Goal: Task Accomplishment & Management: Manage account settings

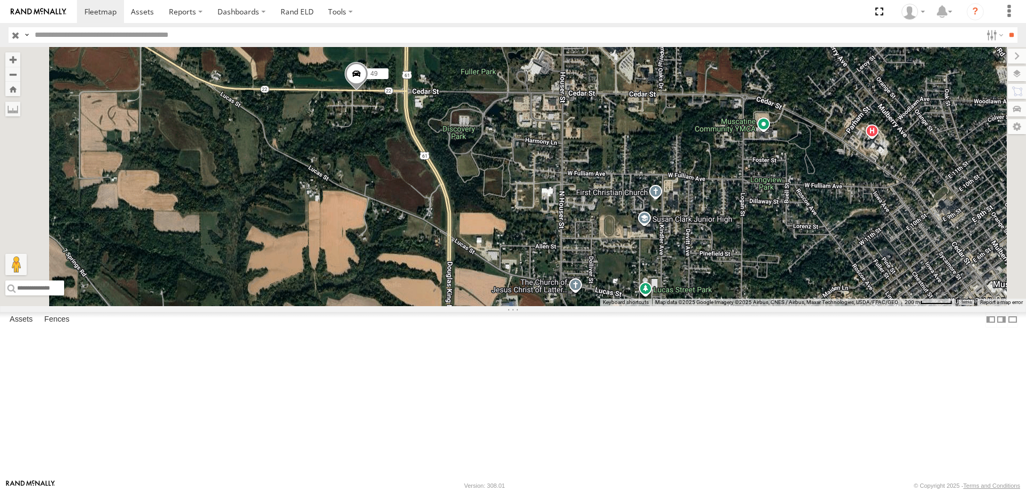
drag, startPoint x: 580, startPoint y: 232, endPoint x: 558, endPoint y: 219, distance: 25.9
click at [558, 219] on div "49 587 0055 48" at bounding box center [513, 176] width 1026 height 259
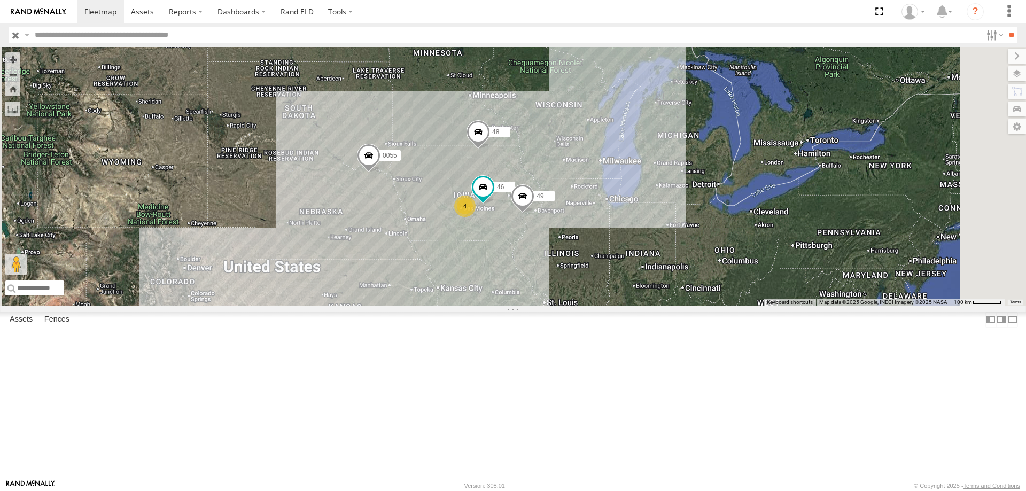
drag, startPoint x: 616, startPoint y: 328, endPoint x: 551, endPoint y: 313, distance: 66.8
click at [551, 306] on div "0055 4 48 46 49" at bounding box center [513, 176] width 1026 height 259
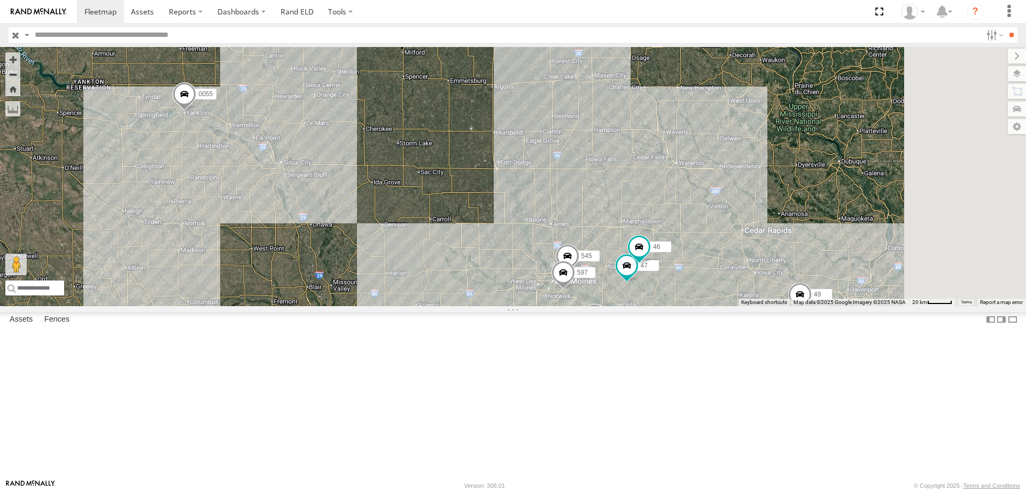
drag, startPoint x: 747, startPoint y: 204, endPoint x: 681, endPoint y: 198, distance: 65.5
click at [681, 198] on div "545 0055 48 47 46 49 597 587" at bounding box center [513, 176] width 1026 height 259
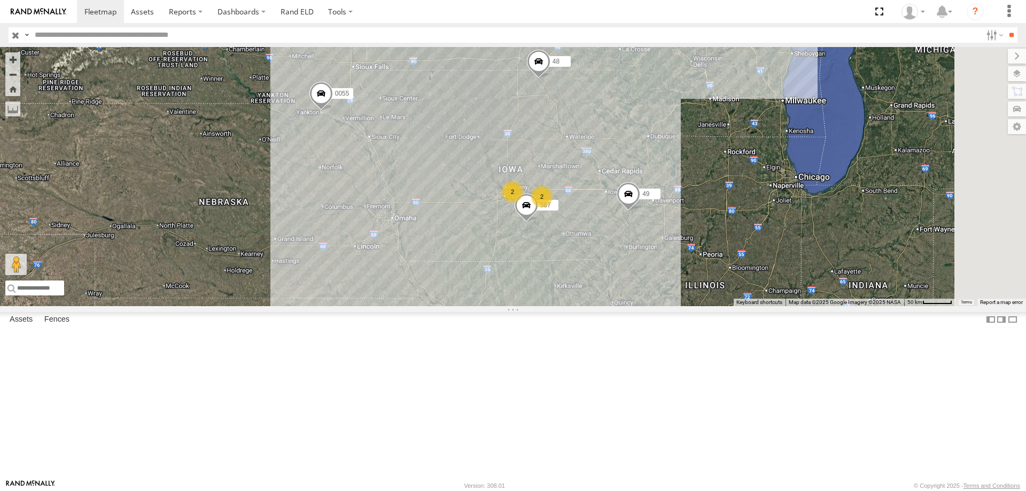
click at [333, 111] on span at bounding box center [321, 96] width 24 height 29
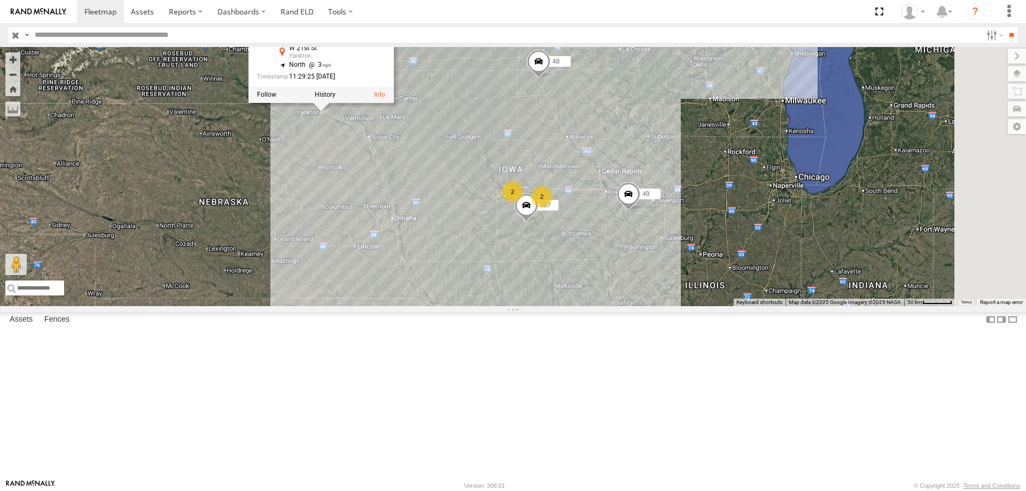
click at [541, 211] on div "0055 48 49 587 2 2 0055 Tractor W 21st St Yankton 42.89048 , -97.39712 North 3 …" at bounding box center [513, 176] width 1026 height 259
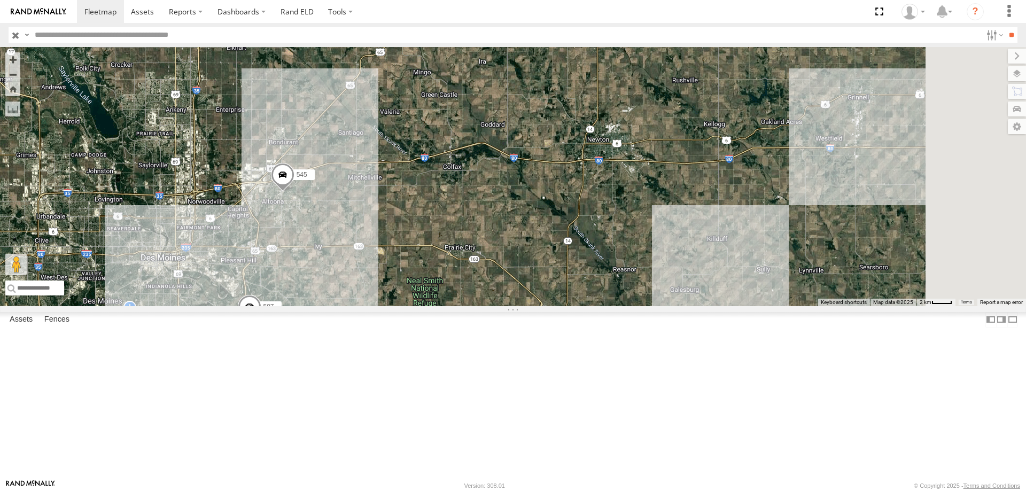
drag, startPoint x: 833, startPoint y: 238, endPoint x: 613, endPoint y: 283, distance: 224.3
click at [613, 283] on div "545 597" at bounding box center [513, 176] width 1026 height 259
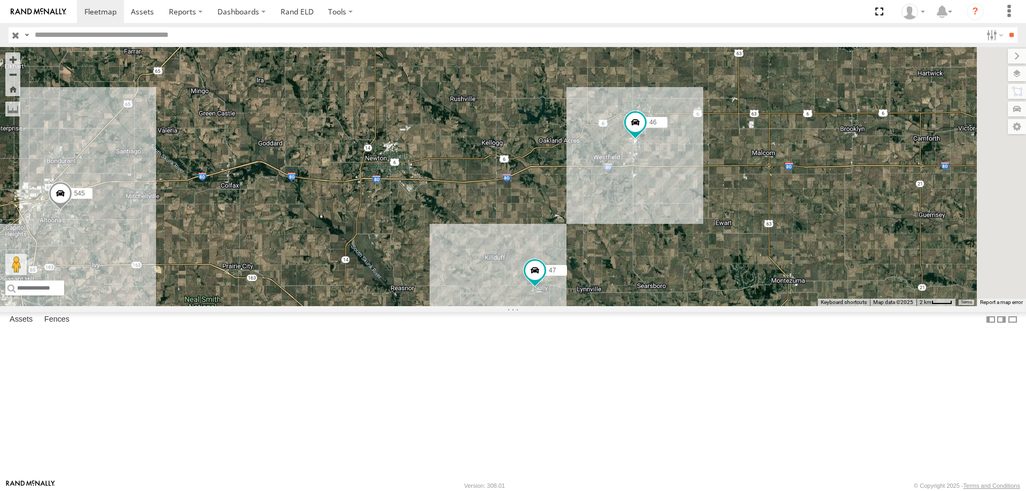
drag, startPoint x: 736, startPoint y: 273, endPoint x: 579, endPoint y: 273, distance: 157.1
click at [579, 273] on div "545 597 47 46" at bounding box center [513, 176] width 1026 height 259
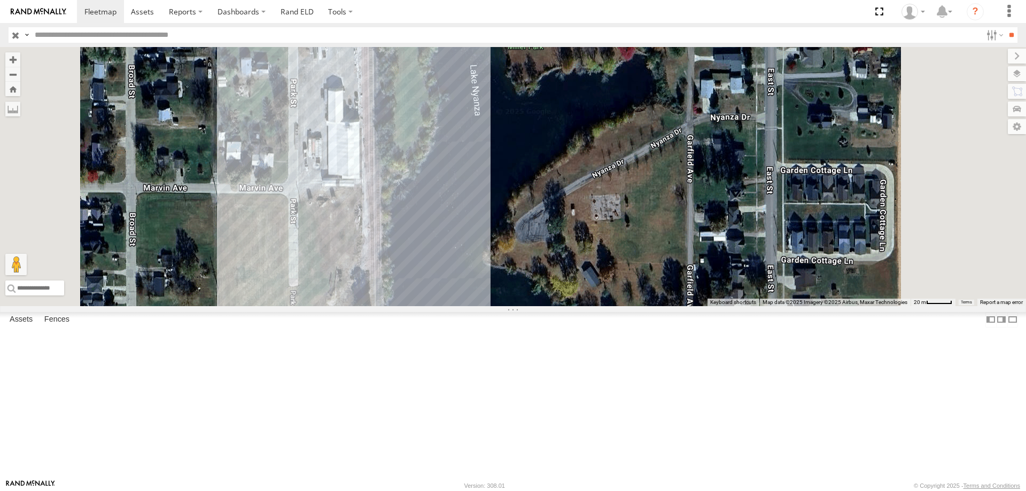
drag, startPoint x: 532, startPoint y: 142, endPoint x: 479, endPoint y: 293, distance: 159.7
click at [479, 293] on div "545 597 47 46" at bounding box center [513, 176] width 1026 height 259
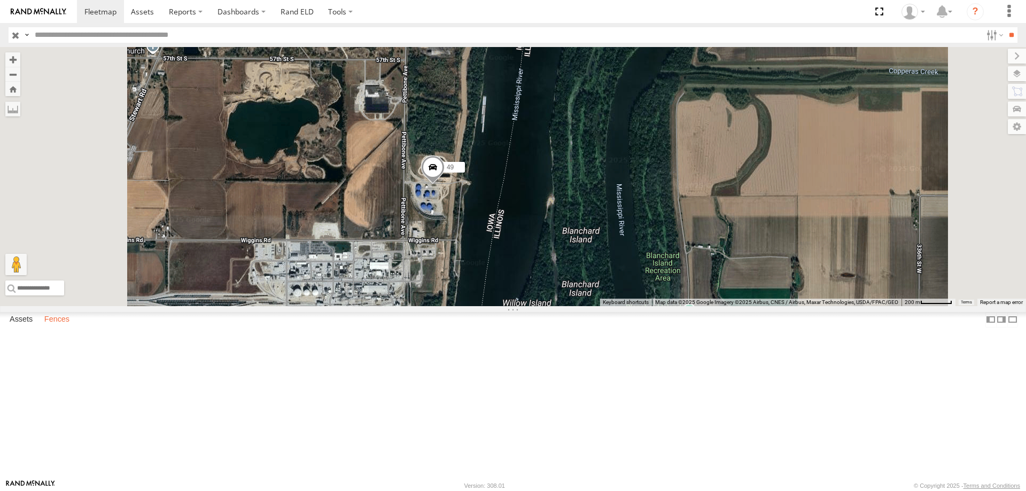
click at [66, 327] on label "Fences" at bounding box center [57, 319] width 36 height 15
click at [139, 14] on span at bounding box center [142, 11] width 23 height 10
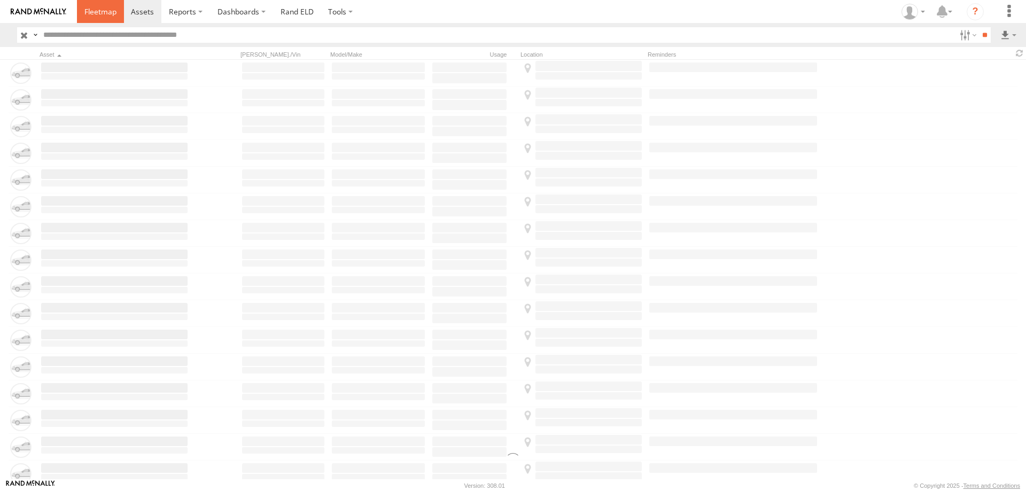
click at [92, 13] on span at bounding box center [100, 11] width 32 height 10
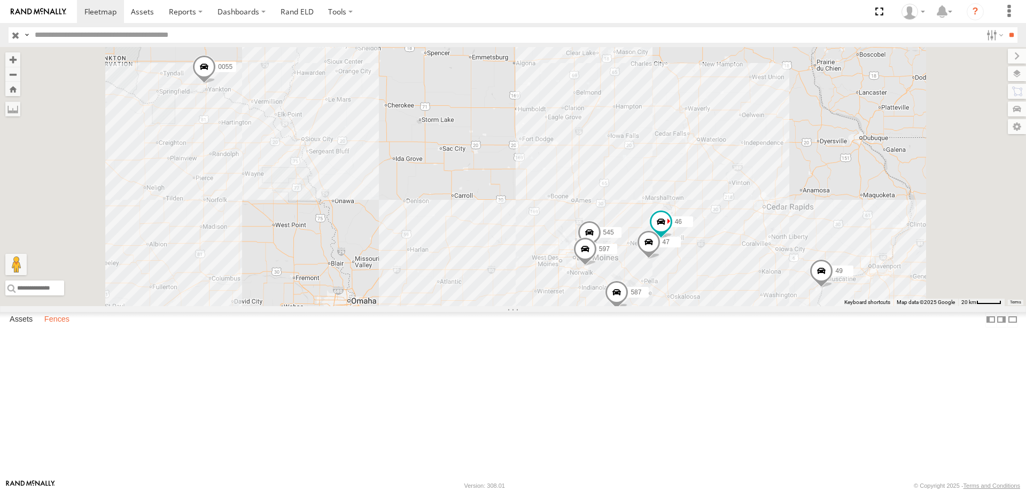
click at [51, 327] on label "Fences" at bounding box center [57, 319] width 36 height 15
click at [0, 0] on link "Fence Mgt" at bounding box center [0, 0] width 0 height 0
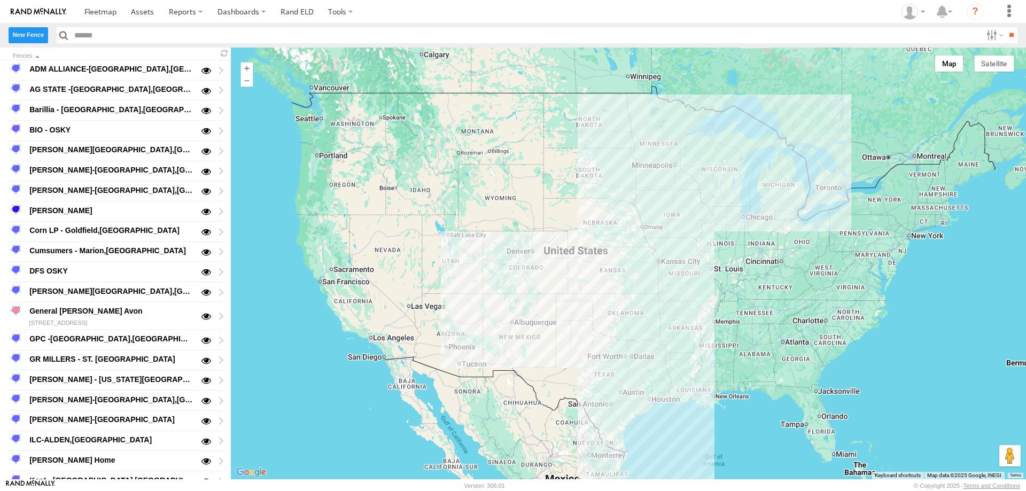
click at [24, 38] on label "New Fence" at bounding box center [29, 34] width 40 height 15
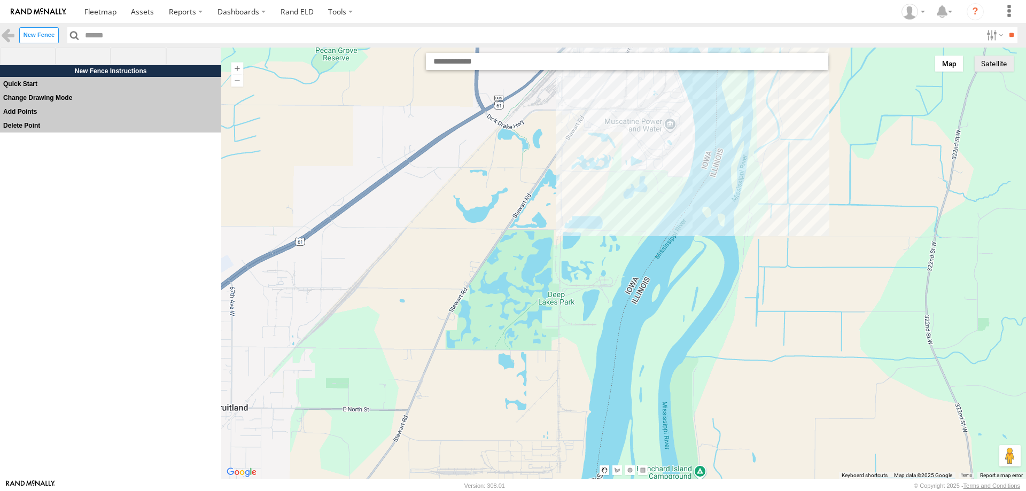
click at [994, 61] on button "Satellite" at bounding box center [994, 64] width 40 height 16
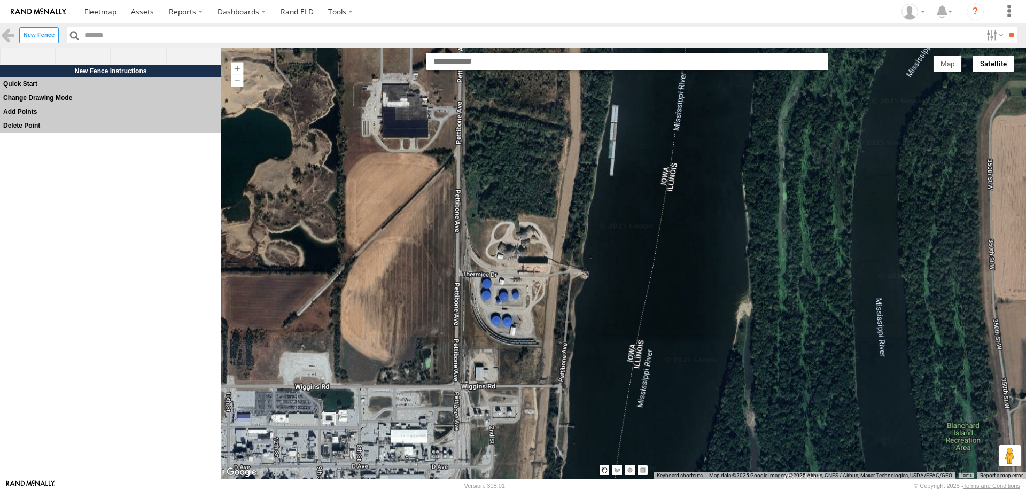
drag, startPoint x: 573, startPoint y: 406, endPoint x: 525, endPoint y: 324, distance: 95.6
click at [525, 324] on div at bounding box center [623, 264] width 805 height 432
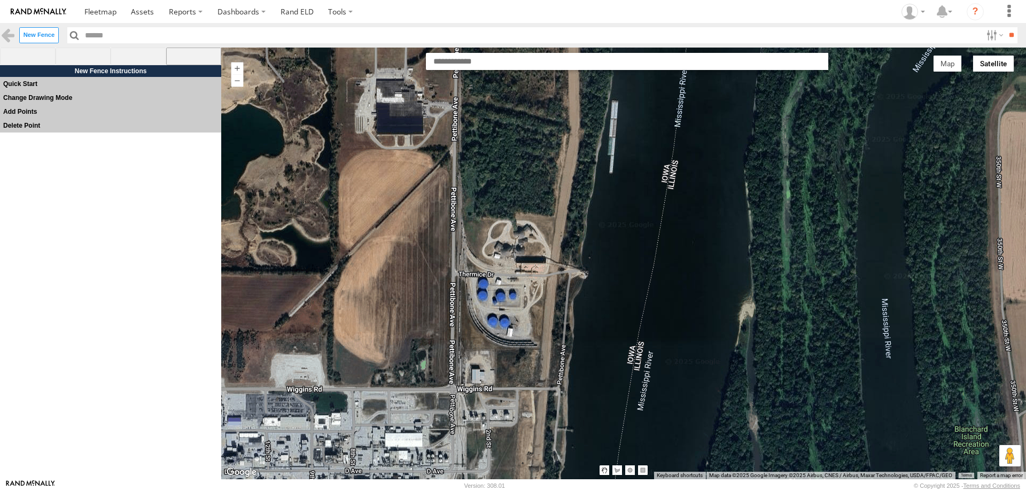
click at [184, 52] on span at bounding box center [194, 57] width 56 height 18
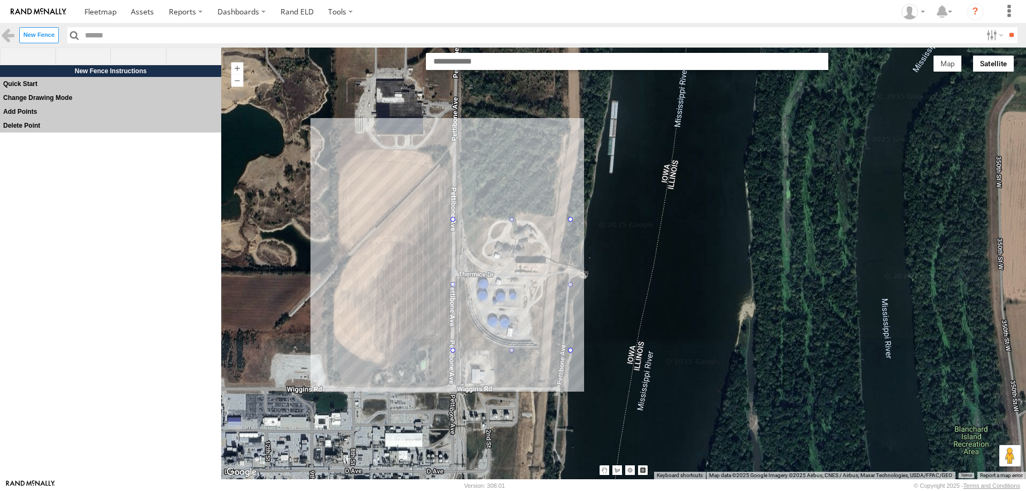
drag, startPoint x: 451, startPoint y: 219, endPoint x: 571, endPoint y: 351, distance: 178.2
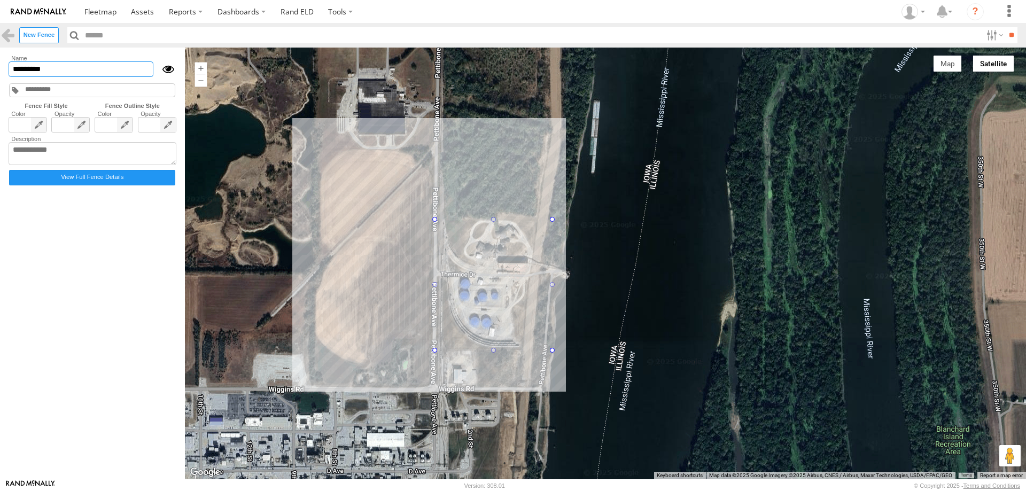
drag, startPoint x: 55, startPoint y: 67, endPoint x: 0, endPoint y: 68, distance: 55.1
click at [0, 68] on main "Fences ADM ALLIANCE-COLUMBUS,NE AG STATE -Ellsworth,IA" at bounding box center [513, 264] width 1026 height 432
type input "**********"
click at [91, 235] on form "**********" at bounding box center [92, 263] width 173 height 420
click at [98, 15] on span at bounding box center [100, 11] width 32 height 10
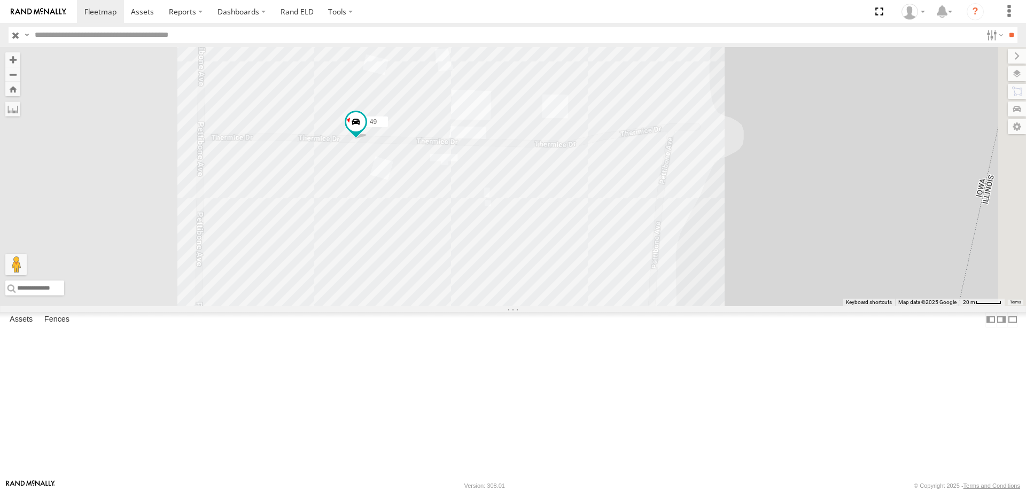
drag, startPoint x: 761, startPoint y: 222, endPoint x: 575, endPoint y: 303, distance: 202.7
click at [575, 303] on div "545 0055 48 47 46 49 597 587" at bounding box center [513, 176] width 1026 height 259
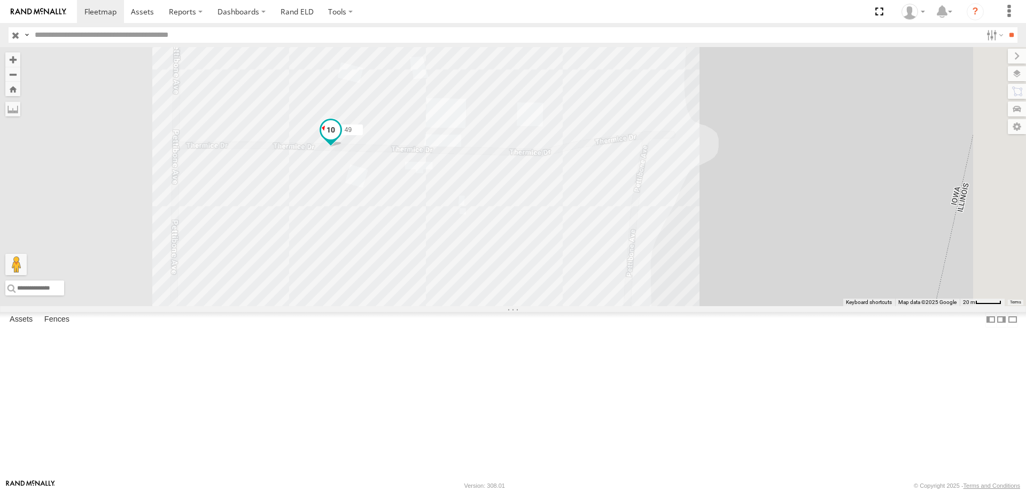
click at [340, 139] on span at bounding box center [330, 129] width 19 height 19
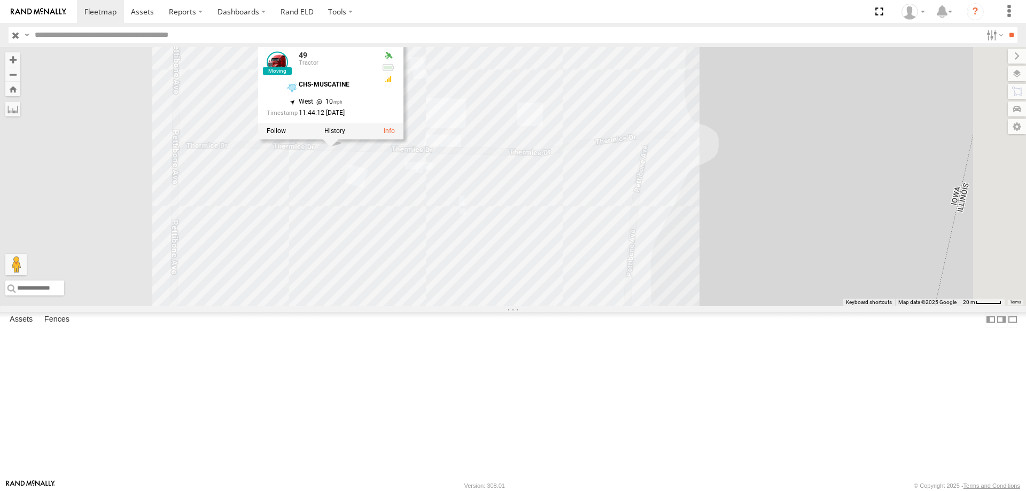
click at [404, 139] on div at bounding box center [330, 131] width 145 height 16
click at [345, 135] on label at bounding box center [334, 130] width 21 height 7
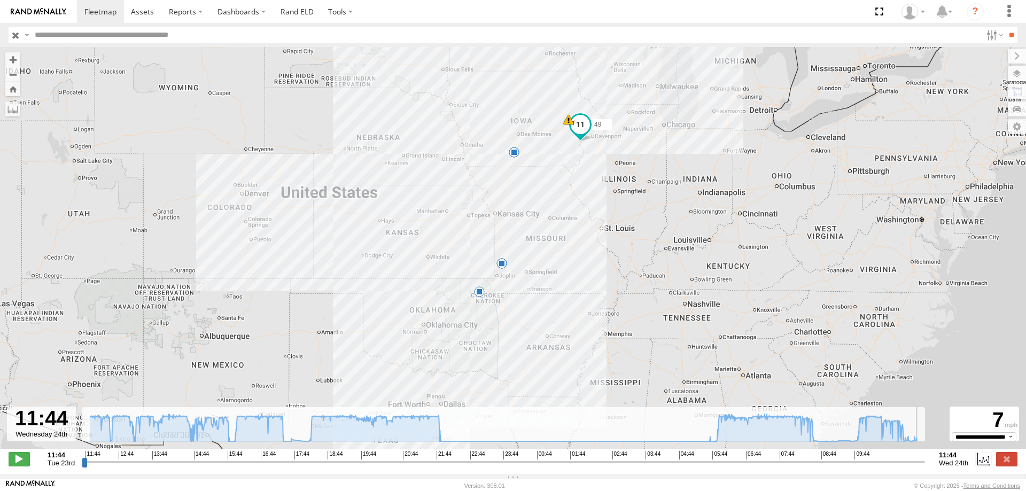
drag, startPoint x: 87, startPoint y: 469, endPoint x: 930, endPoint y: 511, distance: 845.0
type input "**********"
click at [925, 467] on input "range" at bounding box center [503, 462] width 843 height 10
click at [119, 9] on link at bounding box center [100, 11] width 47 height 23
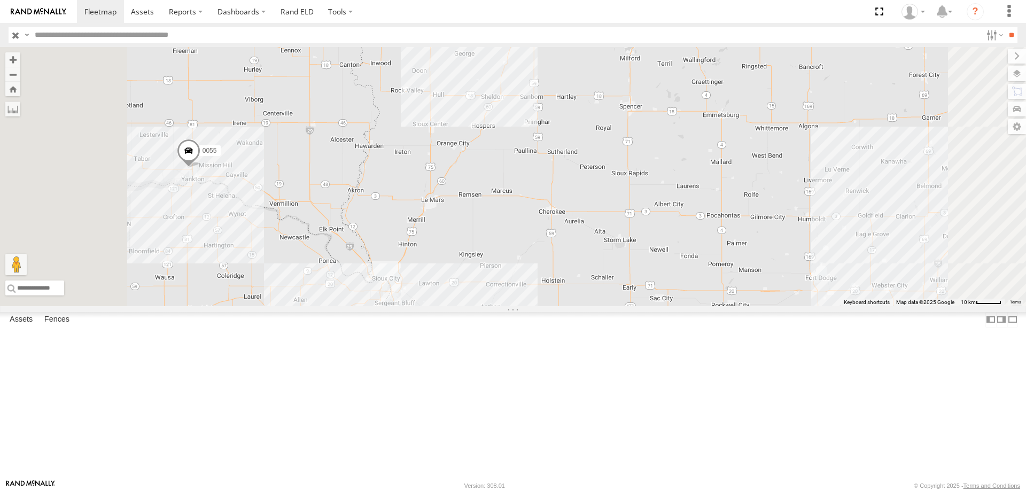
drag, startPoint x: 374, startPoint y: 185, endPoint x: 474, endPoint y: 183, distance: 100.0
click at [474, 183] on div "0055 48 49 587" at bounding box center [513, 176] width 1026 height 259
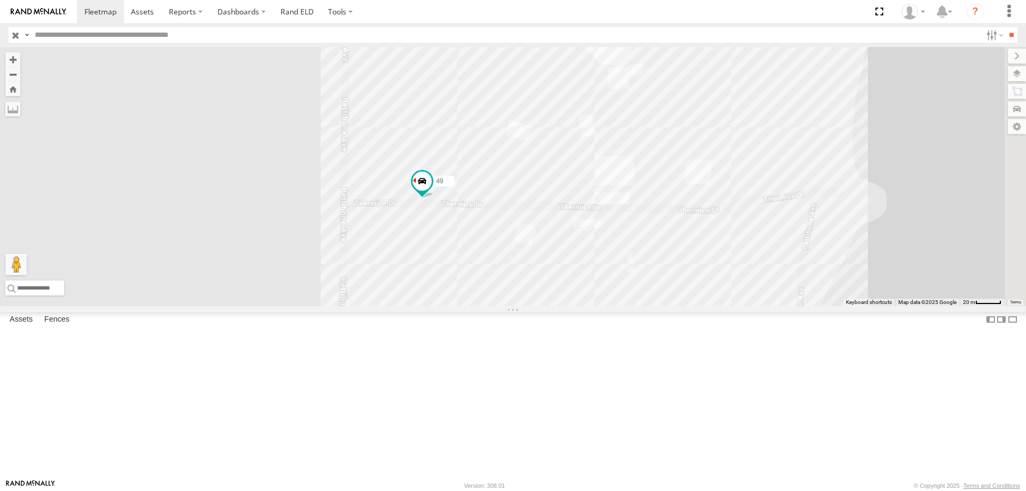
drag, startPoint x: 863, startPoint y: 333, endPoint x: 679, endPoint y: 291, distance: 188.6
click at [679, 291] on div "0055 48 49 587 545 47 46 597" at bounding box center [513, 176] width 1026 height 259
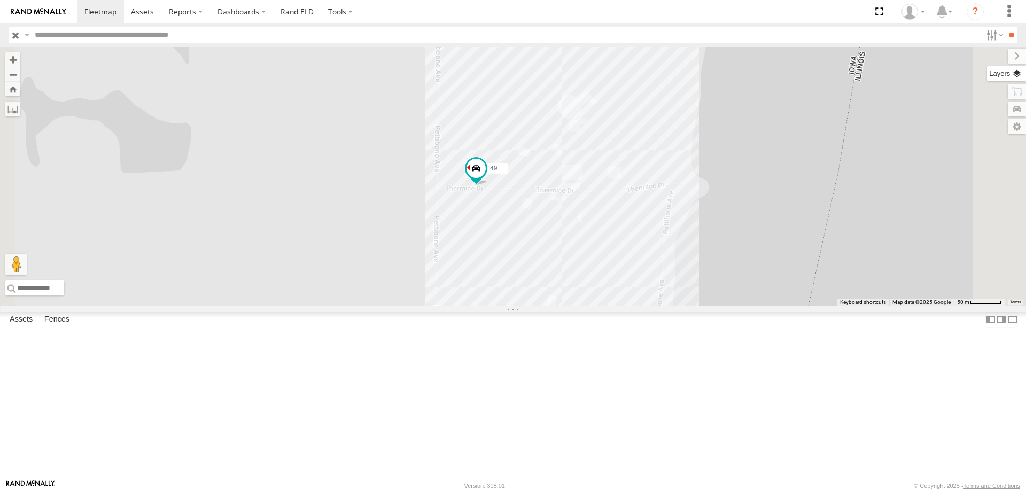
click at [1016, 78] on label at bounding box center [1006, 73] width 39 height 15
click at [0, 0] on span "Basemaps" at bounding box center [0, 0] width 0 height 0
click at [0, 0] on span "Satellite + Roadmap" at bounding box center [0, 0] width 0 height 0
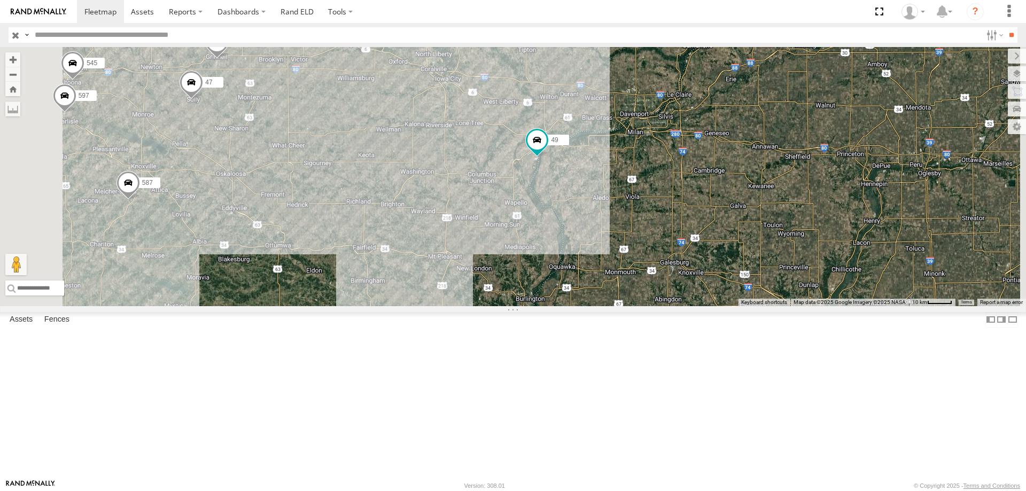
drag, startPoint x: 462, startPoint y: 351, endPoint x: 533, endPoint y: 337, distance: 72.3
click at [533, 306] on div "0055 48 49 587 46 545 47 597" at bounding box center [513, 176] width 1026 height 259
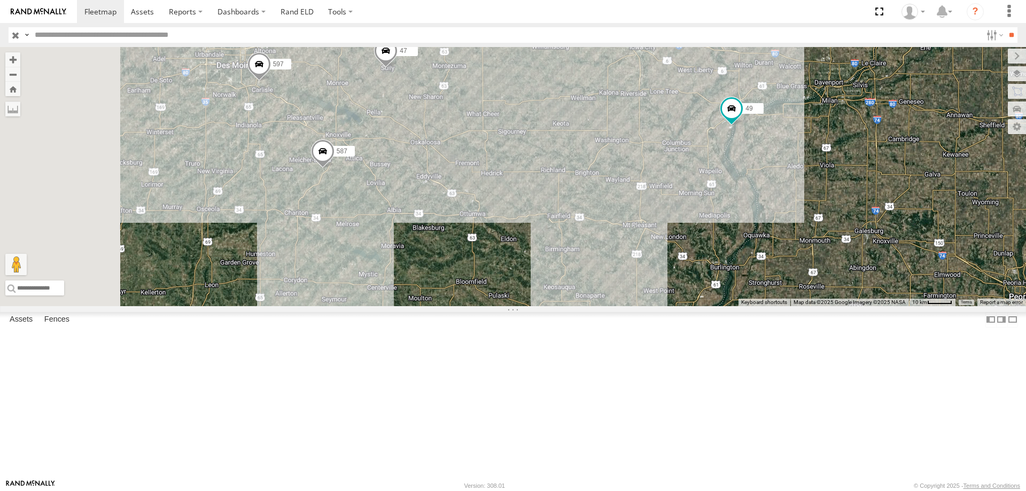
click at [624, 306] on div "0055 48 49 587 46 545 47 597" at bounding box center [513, 176] width 1026 height 259
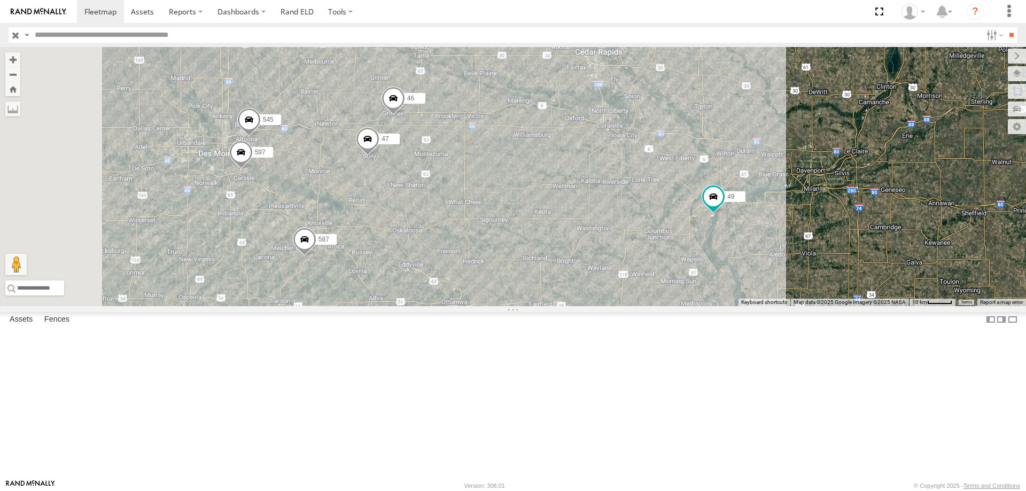
drag, startPoint x: 473, startPoint y: 273, endPoint x: 560, endPoint y: 290, distance: 88.7
click at [560, 290] on div "0055 48 49 587 545 47 46 597" at bounding box center [513, 176] width 1026 height 259
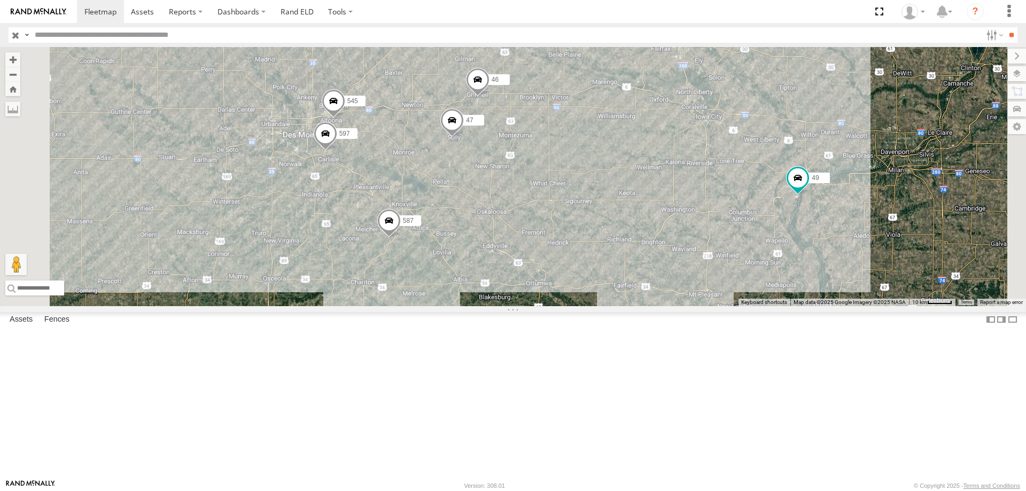
drag, startPoint x: 557, startPoint y: 260, endPoint x: 632, endPoint y: 260, distance: 75.4
click at [632, 260] on div "0055 48 49 587 545 47 46 597" at bounding box center [513, 176] width 1026 height 259
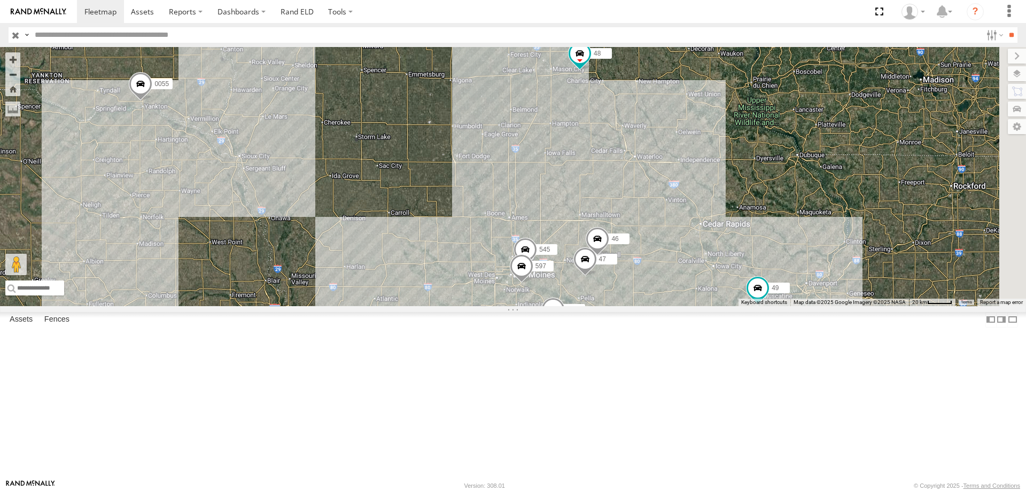
drag, startPoint x: 510, startPoint y: 245, endPoint x: 501, endPoint y: 238, distance: 12.2
click at [501, 238] on div "0055 48 49 587 545 47 46 597" at bounding box center [513, 176] width 1026 height 259
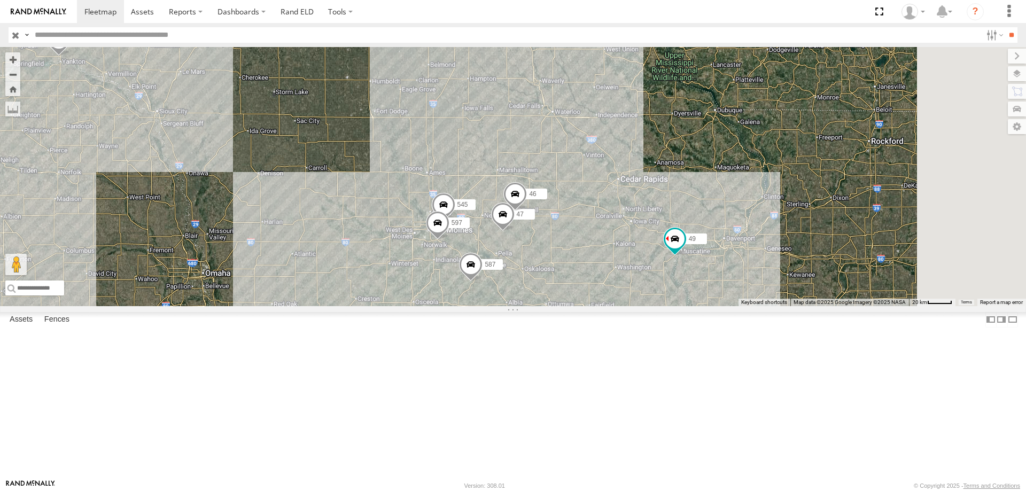
drag, startPoint x: 673, startPoint y: 337, endPoint x: 390, endPoint y: 261, distance: 293.6
click at [390, 261] on div "49 587 48 0055 545 47 46 597" at bounding box center [513, 176] width 1026 height 259
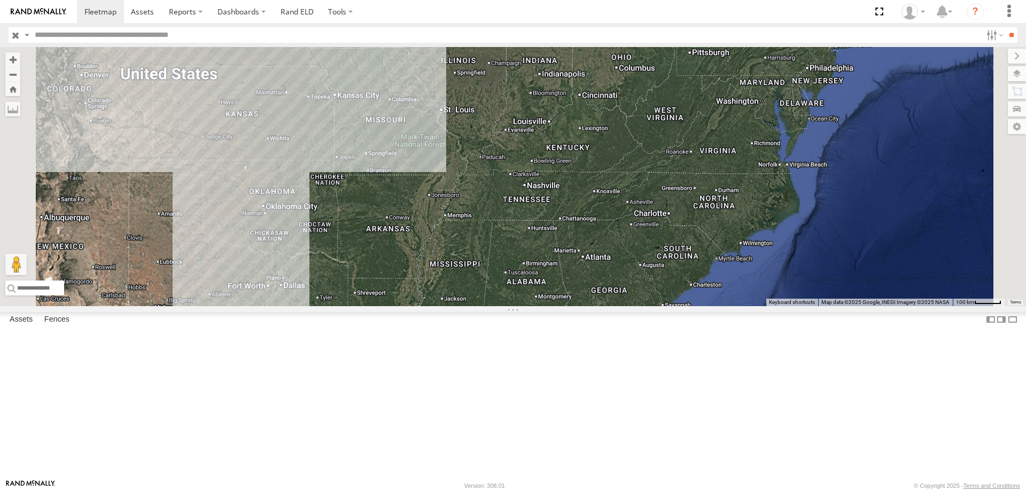
click at [0, 0] on div "0055 Tractor YAGGIES YANKTON [PERSON_NAME] Express LTD 42.91385 -97.41817 Video…" at bounding box center [0, 0] width 0 height 0
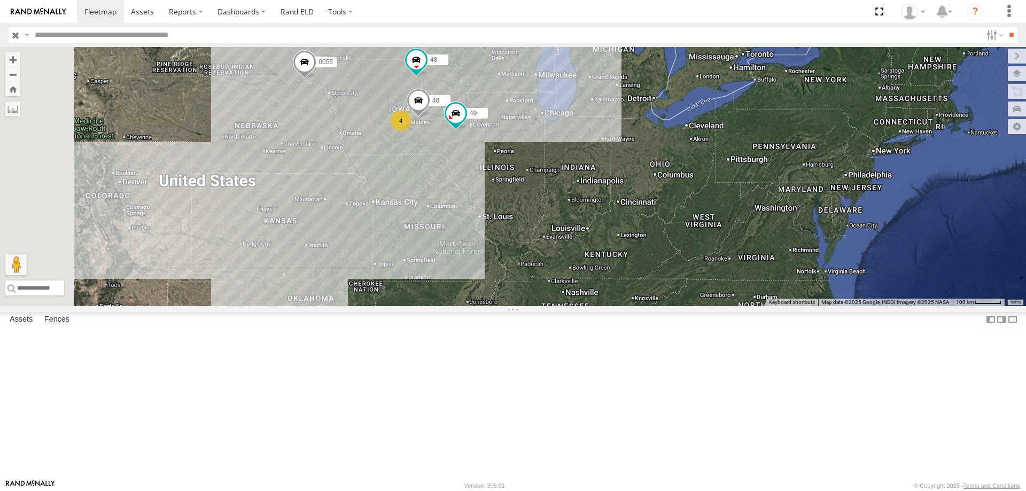
drag, startPoint x: 606, startPoint y: 327, endPoint x: 621, endPoint y: 415, distance: 89.9
click at [621, 306] on div "0055 48 46 49 4" at bounding box center [513, 176] width 1026 height 259
